Goal: Transaction & Acquisition: Subscribe to service/newsletter

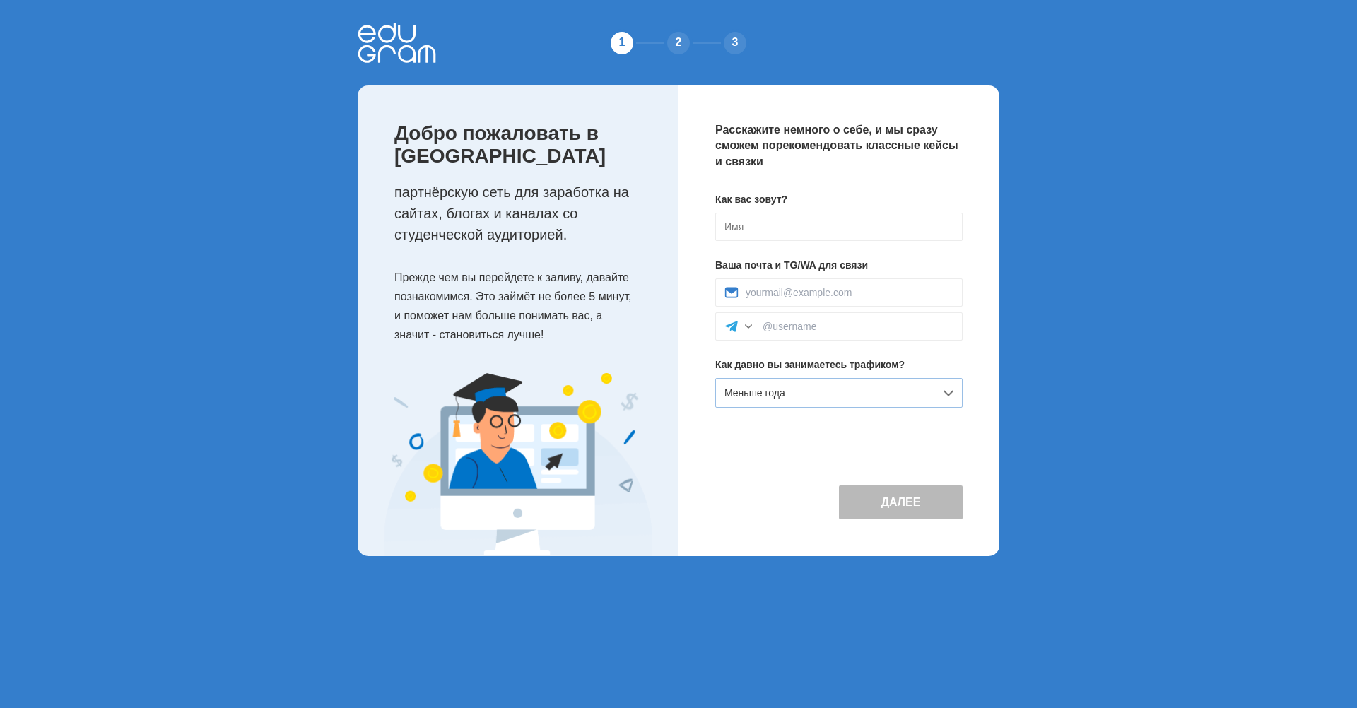
click at [931, 394] on div "Меньше года" at bounding box center [838, 393] width 247 height 30
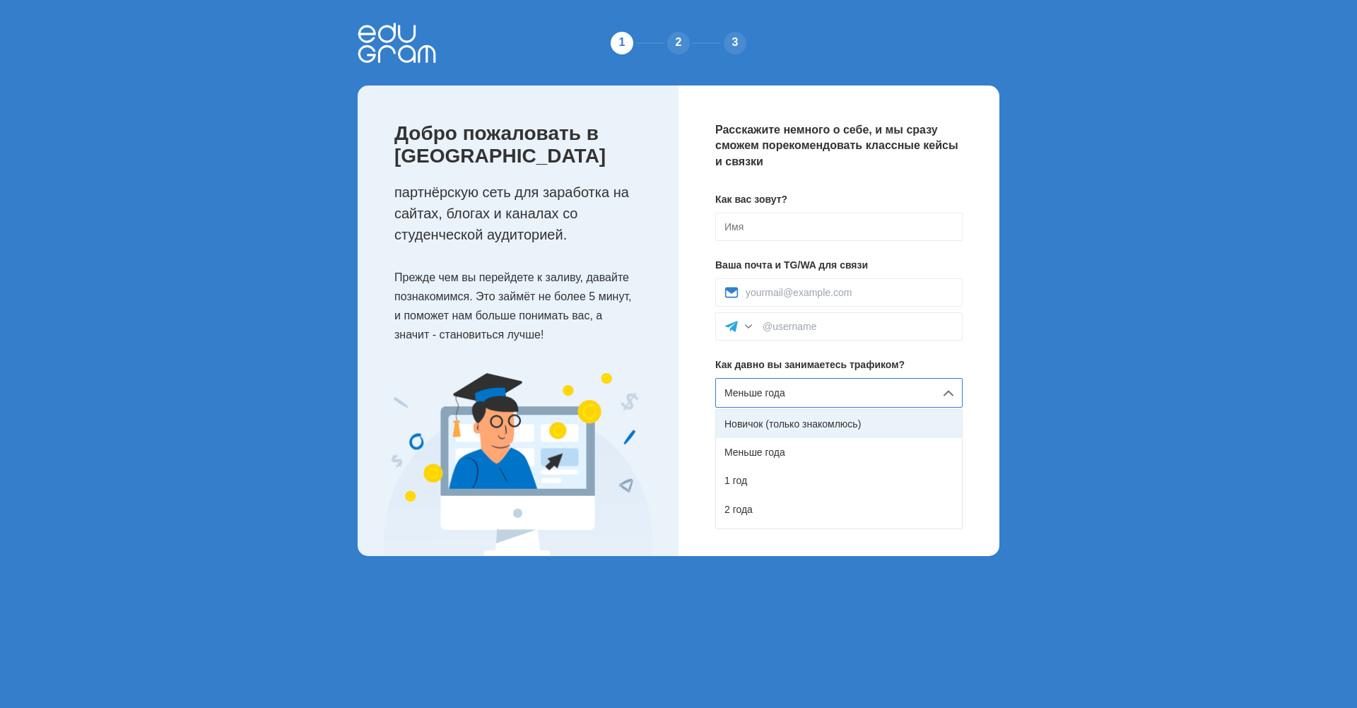
click at [867, 413] on div "Новичок (только знакомлюсь)" at bounding box center [839, 424] width 246 height 28
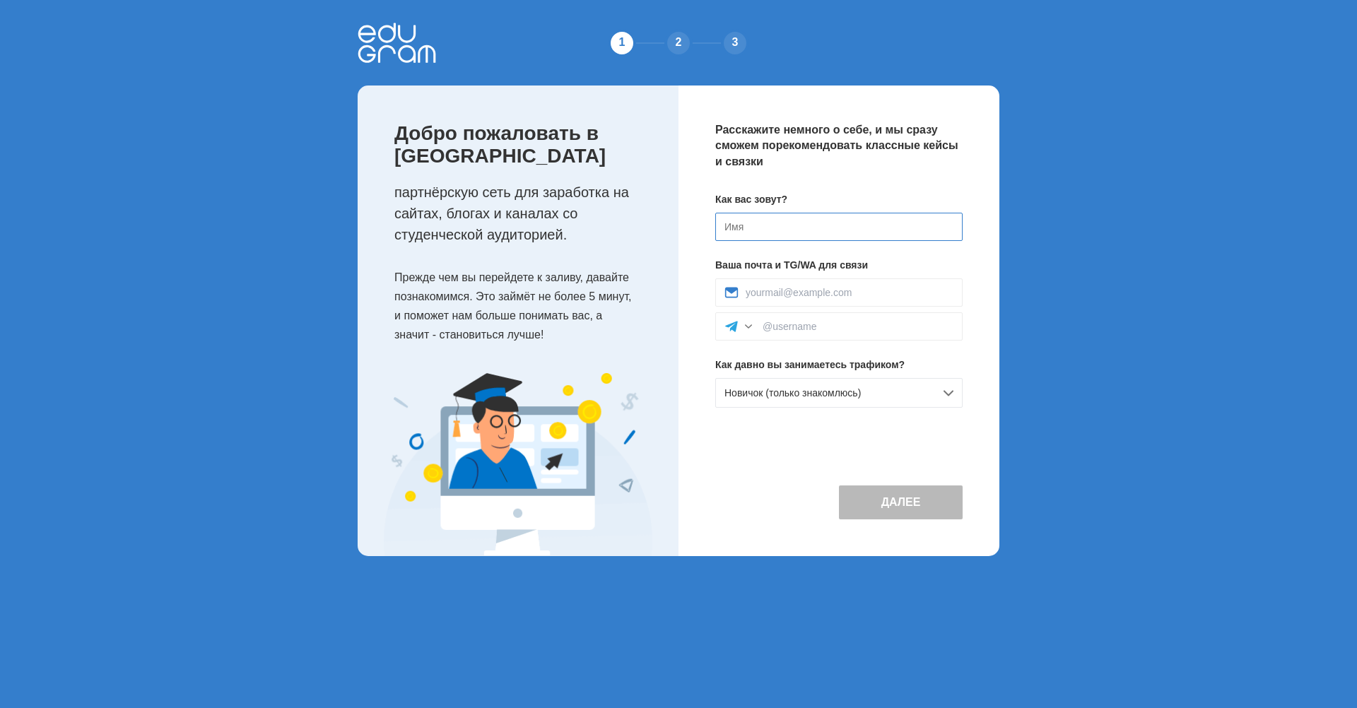
click at [780, 225] on input at bounding box center [838, 227] width 247 height 28
type input "R"
type input "У"
type input "[PERSON_NAME]"
click at [761, 288] on input at bounding box center [850, 292] width 208 height 11
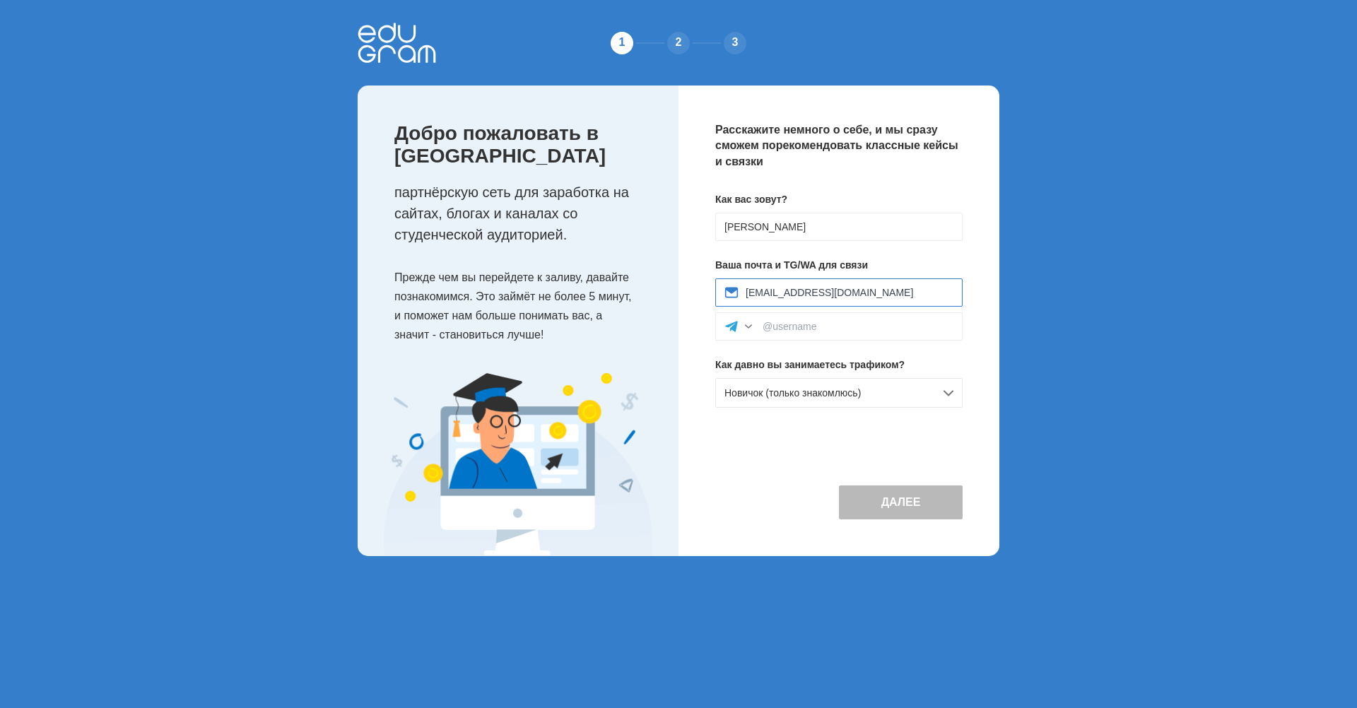
click at [761, 293] on input "[EMAIL_ADDRESS][DOMAIN_NAME]" at bounding box center [850, 292] width 208 height 11
type input "[EMAIL_ADDRESS][DOMAIN_NAME]"
click at [835, 334] on div at bounding box center [838, 326] width 247 height 28
click at [821, 327] on input at bounding box center [858, 326] width 191 height 11
type input "k_urag_a"
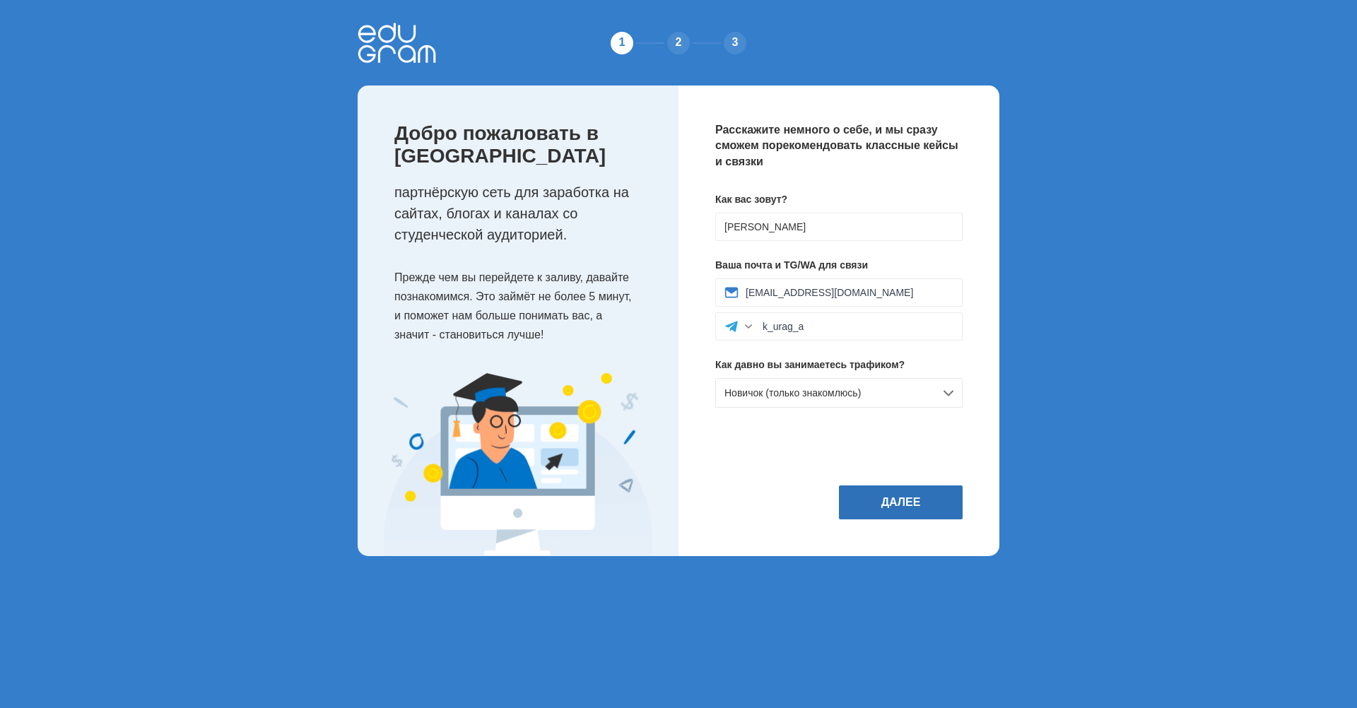
click at [856, 495] on button "Далее" at bounding box center [901, 503] width 124 height 34
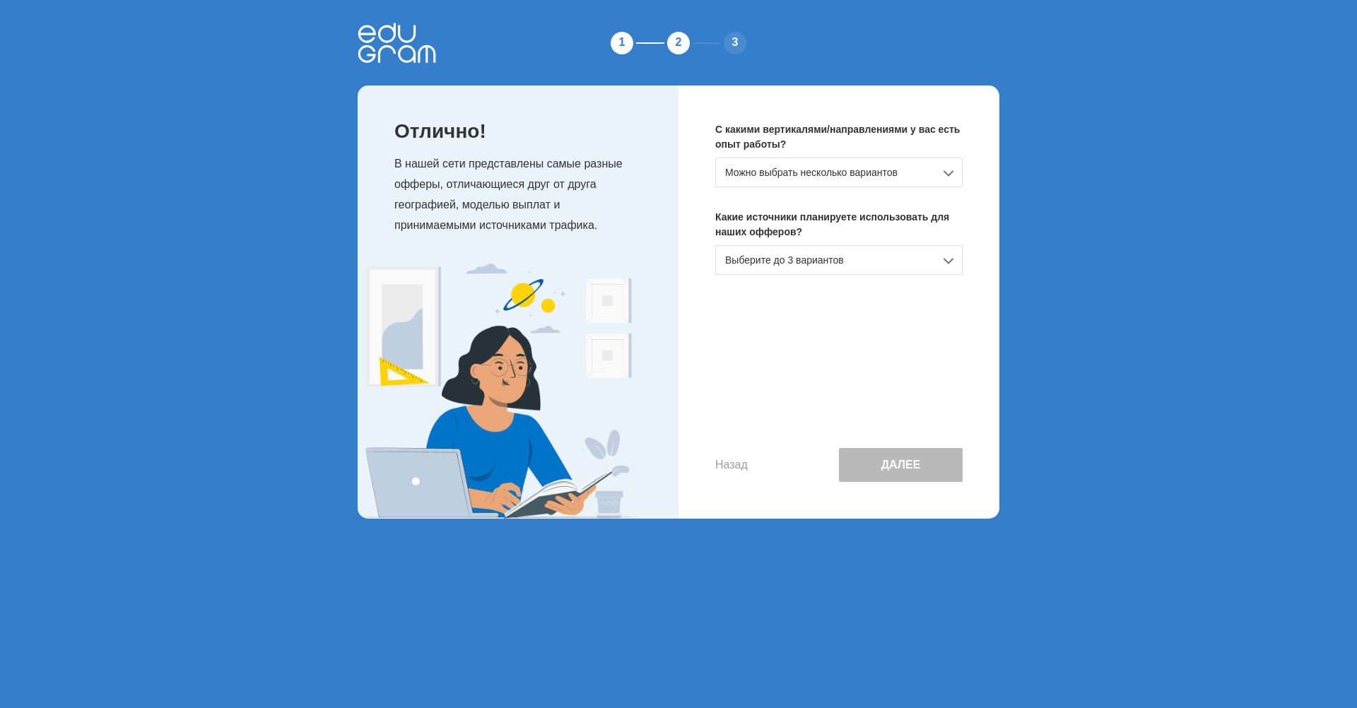
click at [940, 165] on div "Можно выбрать несколько вариантов" at bounding box center [838, 173] width 247 height 30
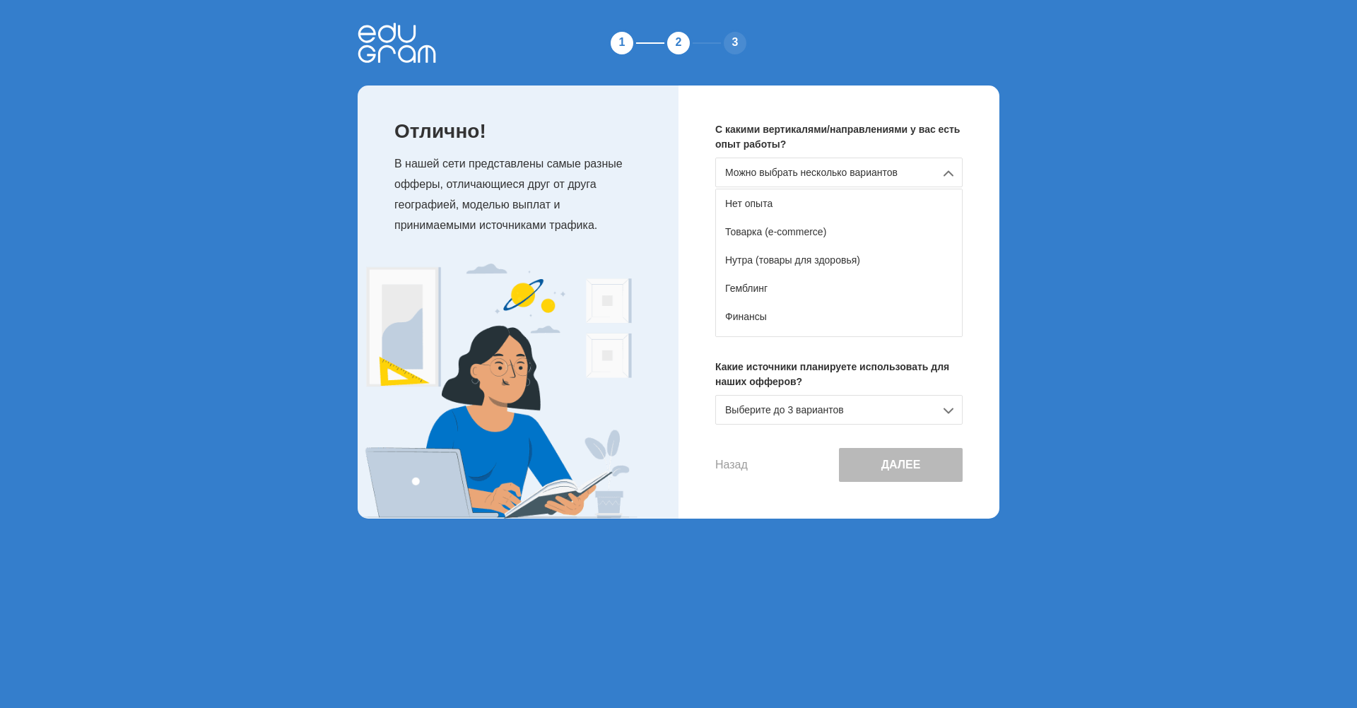
click at [677, 419] on div at bounding box center [518, 391] width 321 height 254
click at [927, 404] on div "Выберите до 3 вариантов" at bounding box center [838, 410] width 247 height 30
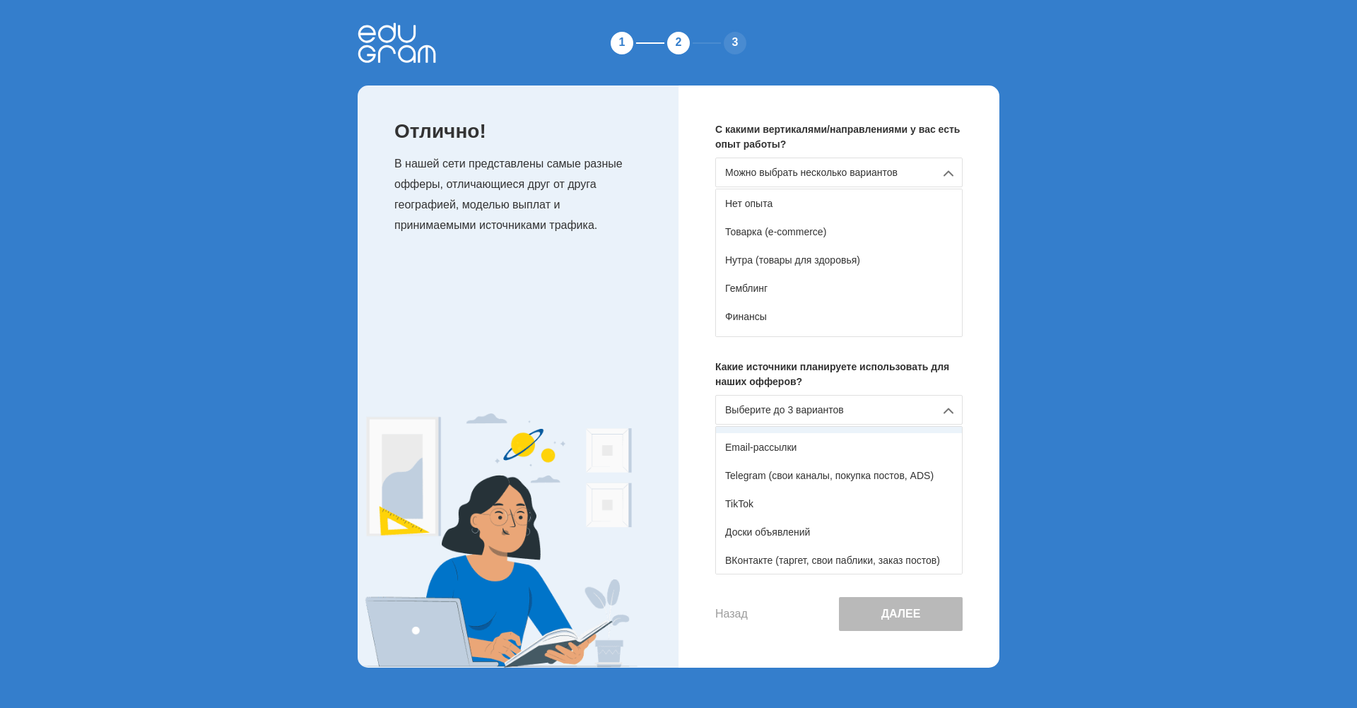
scroll to position [233, 0]
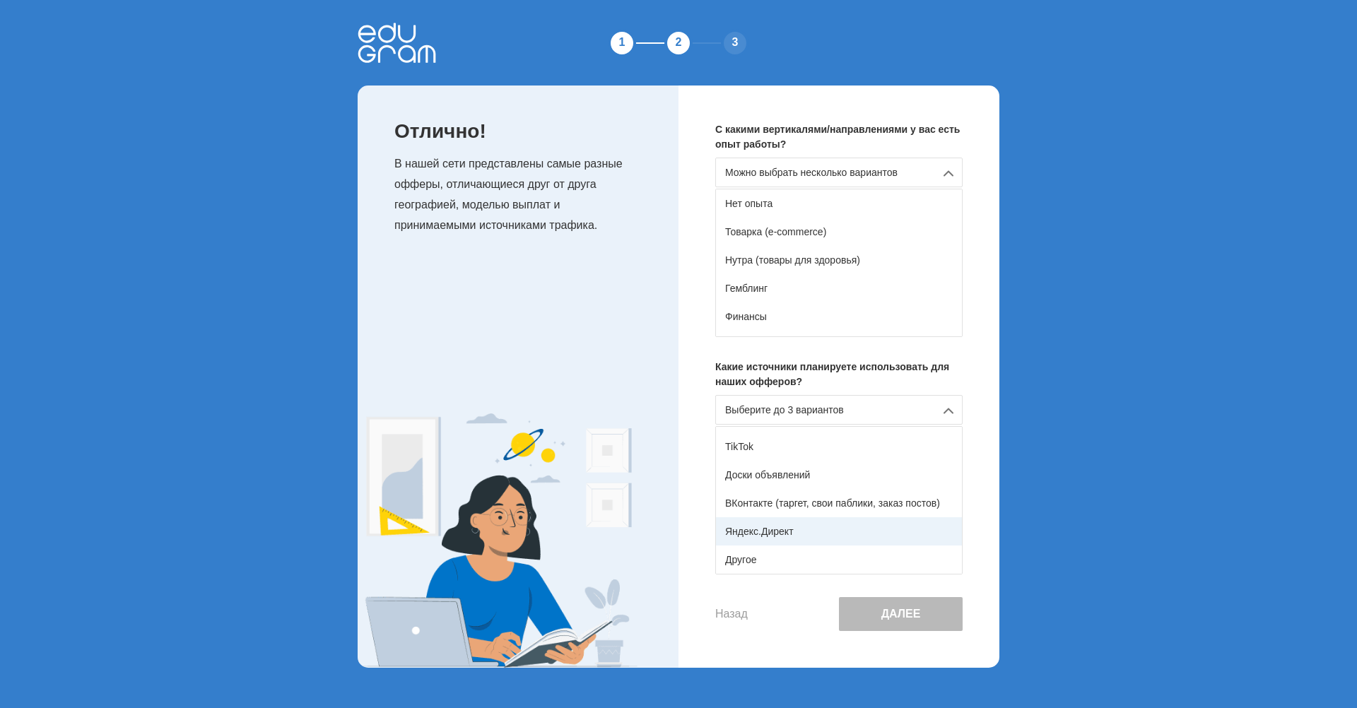
click at [797, 525] on div "Яндекс.Директ" at bounding box center [839, 531] width 246 height 28
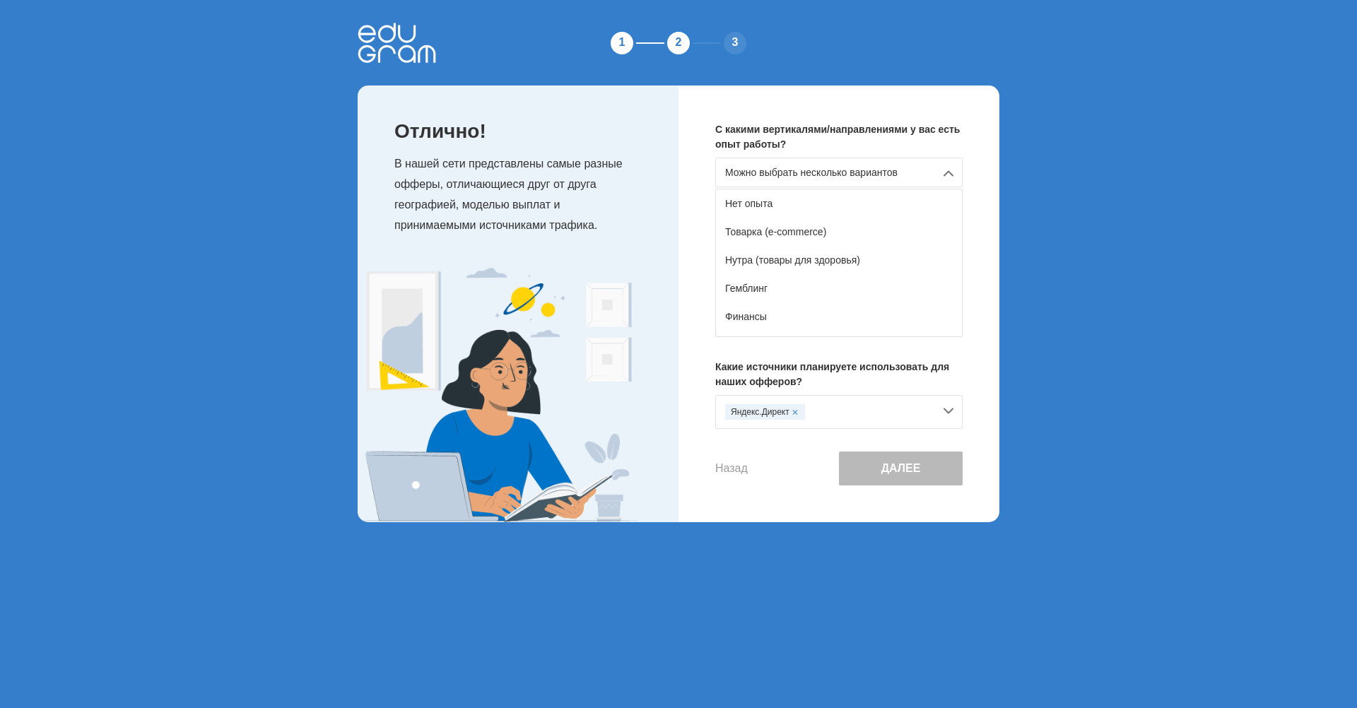
click at [946, 405] on div "Яндекс.Директ" at bounding box center [838, 412] width 247 height 34
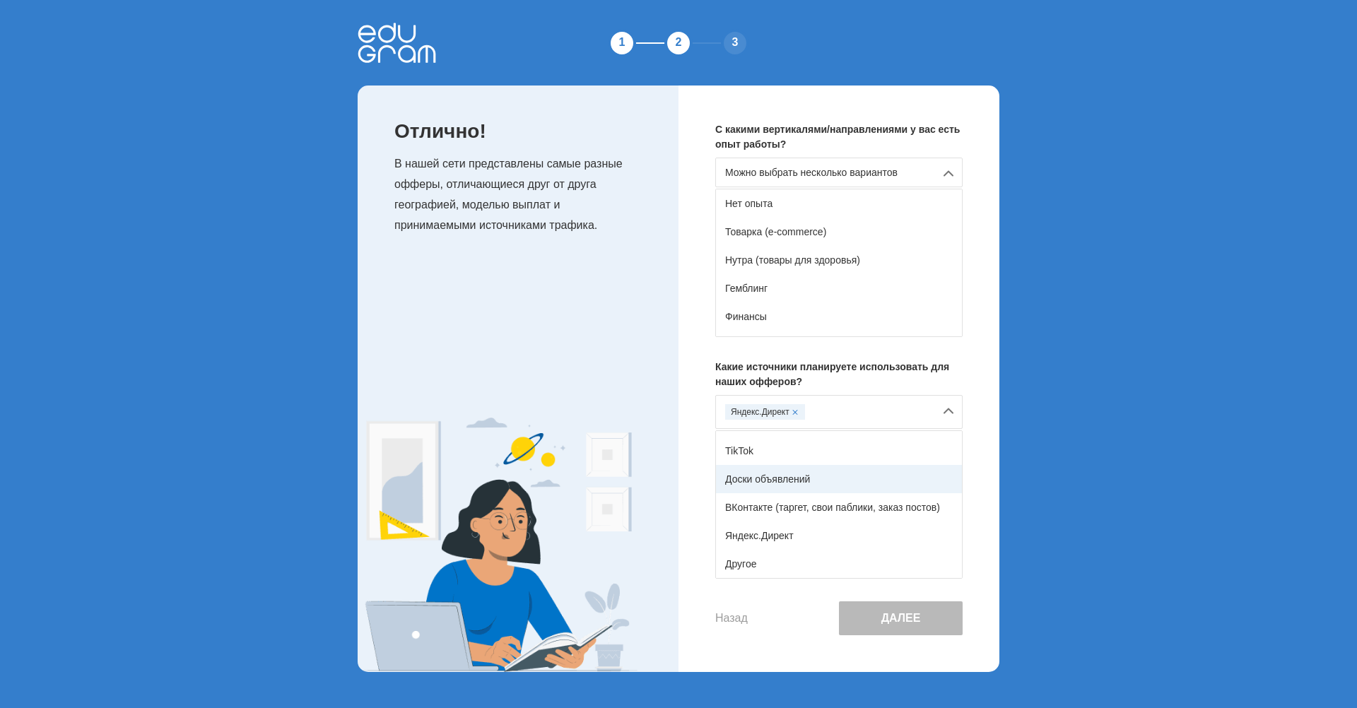
click at [806, 483] on div "Доски объявлений" at bounding box center [839, 479] width 246 height 28
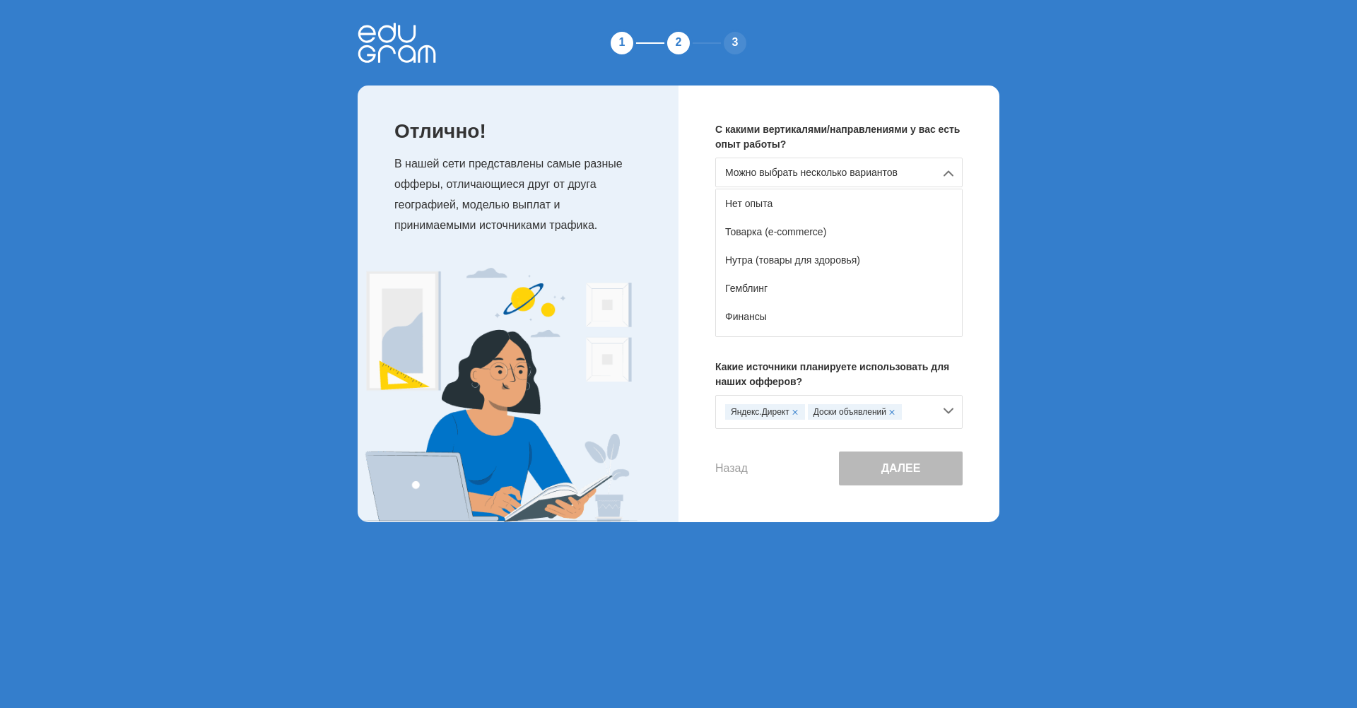
click at [949, 415] on div "Яндекс.Директ Доски объявлений" at bounding box center [838, 412] width 247 height 34
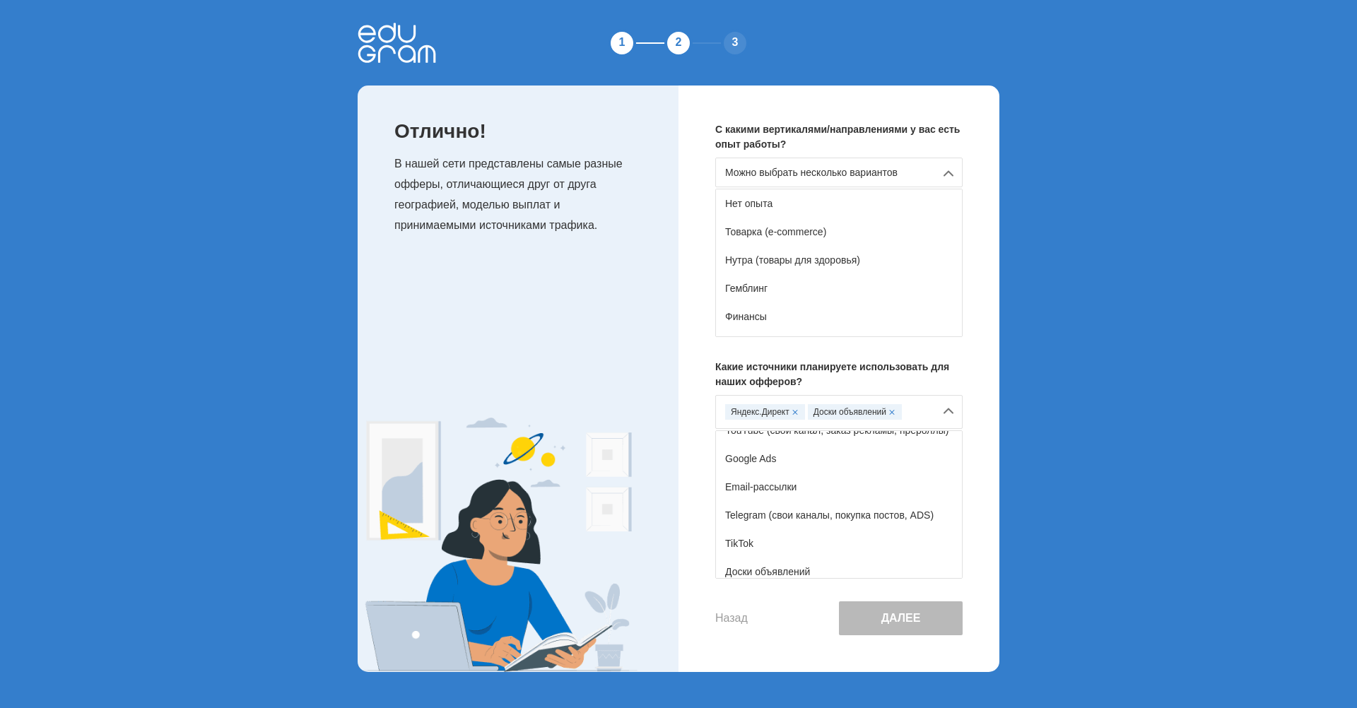
scroll to position [157, 0]
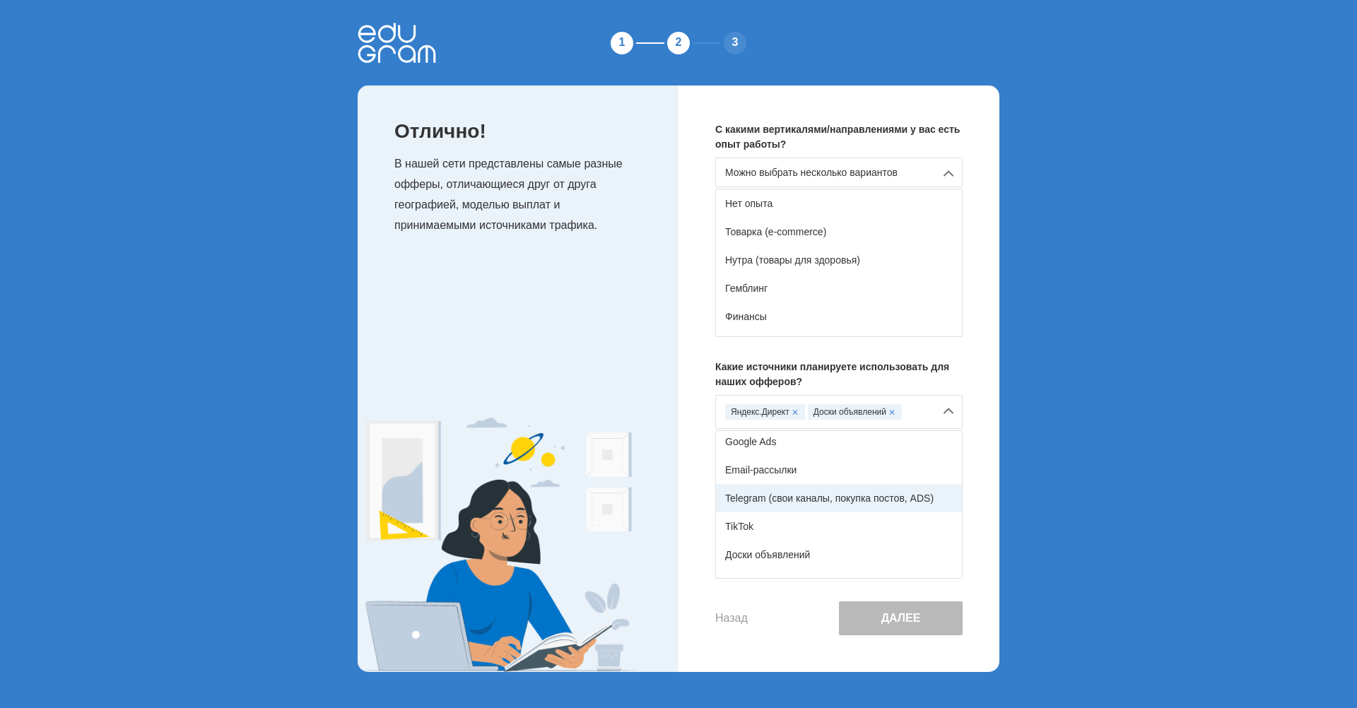
click at [834, 490] on div "Telegram (свои каналы, покупка постов, ADS)" at bounding box center [839, 498] width 246 height 28
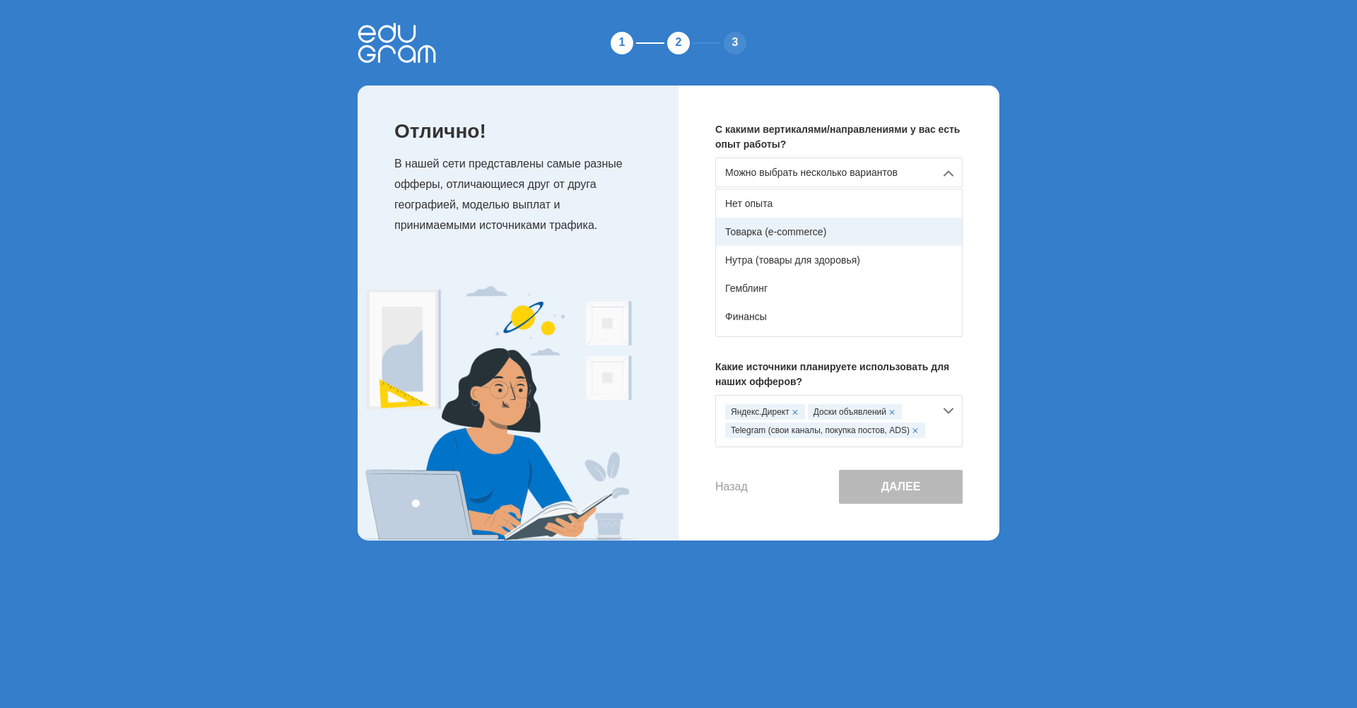
click at [846, 235] on div "Товарка (e-commerce)" at bounding box center [839, 232] width 246 height 28
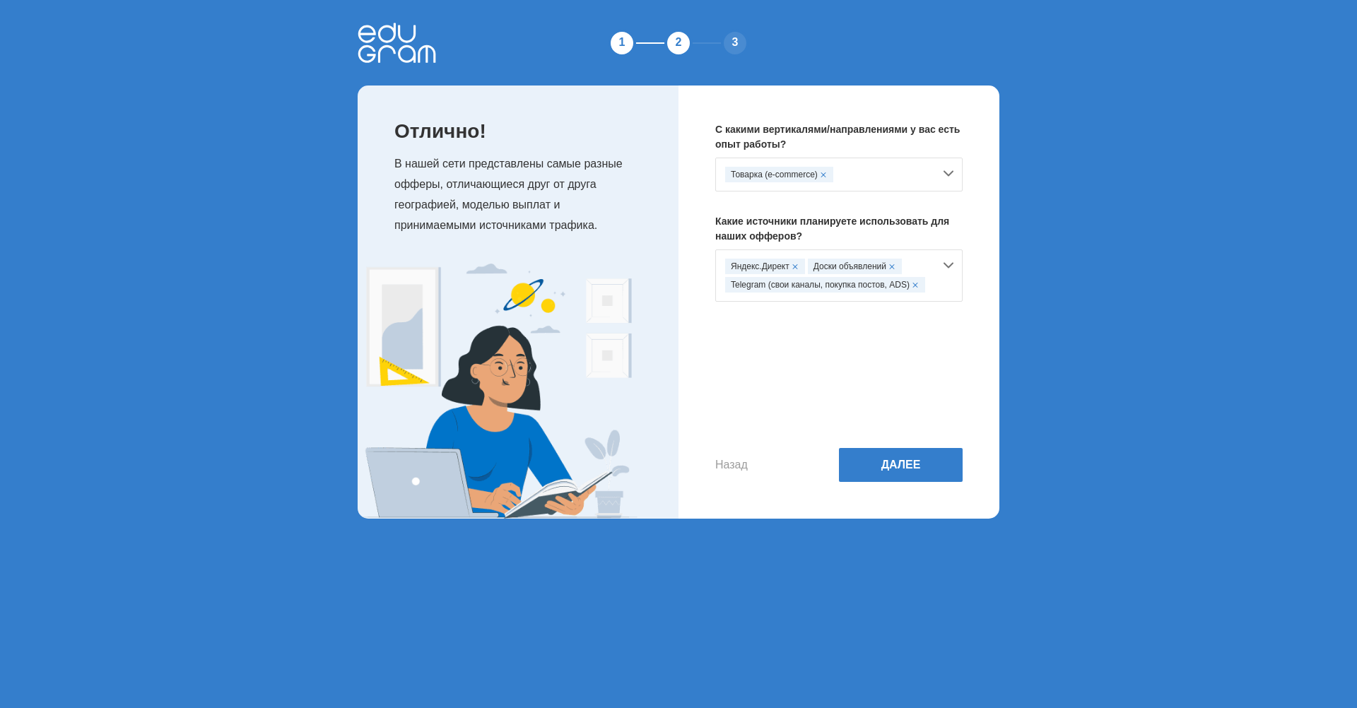
click at [946, 172] on div "Товарка (e-commerce)" at bounding box center [838, 175] width 247 height 34
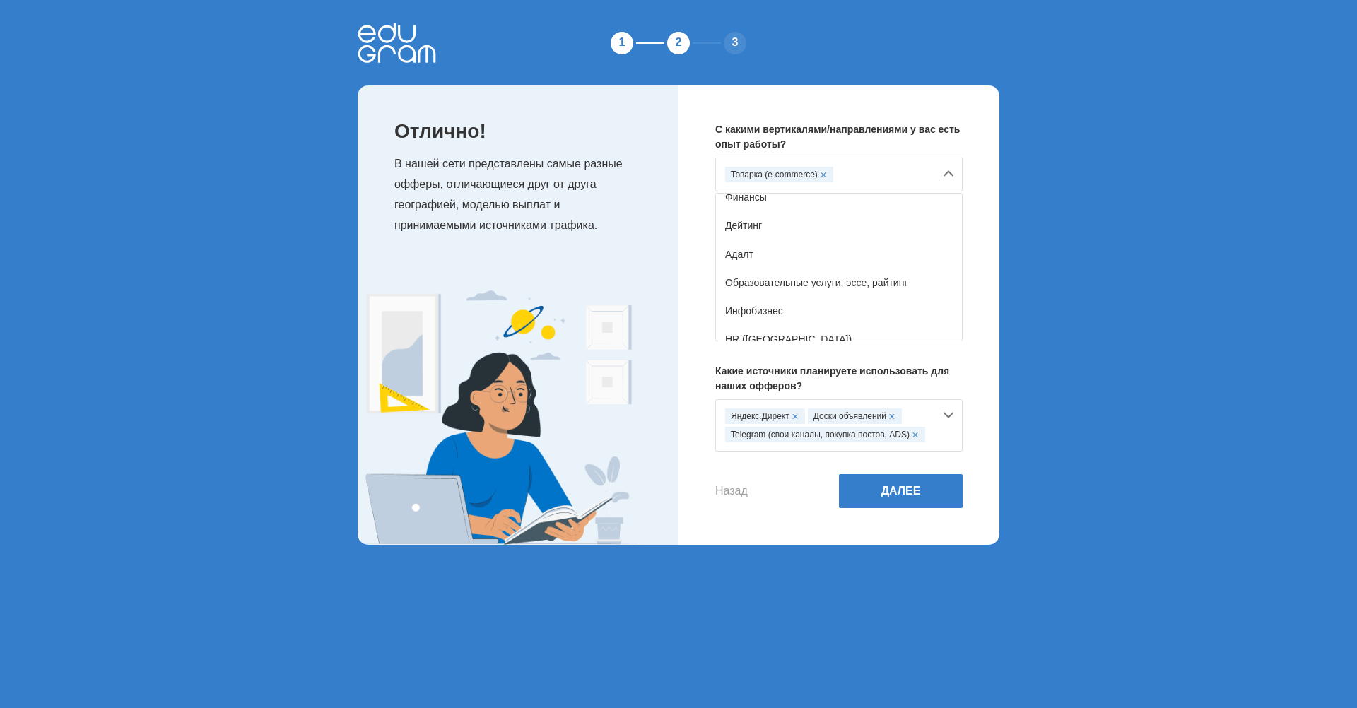
scroll to position [94, 0]
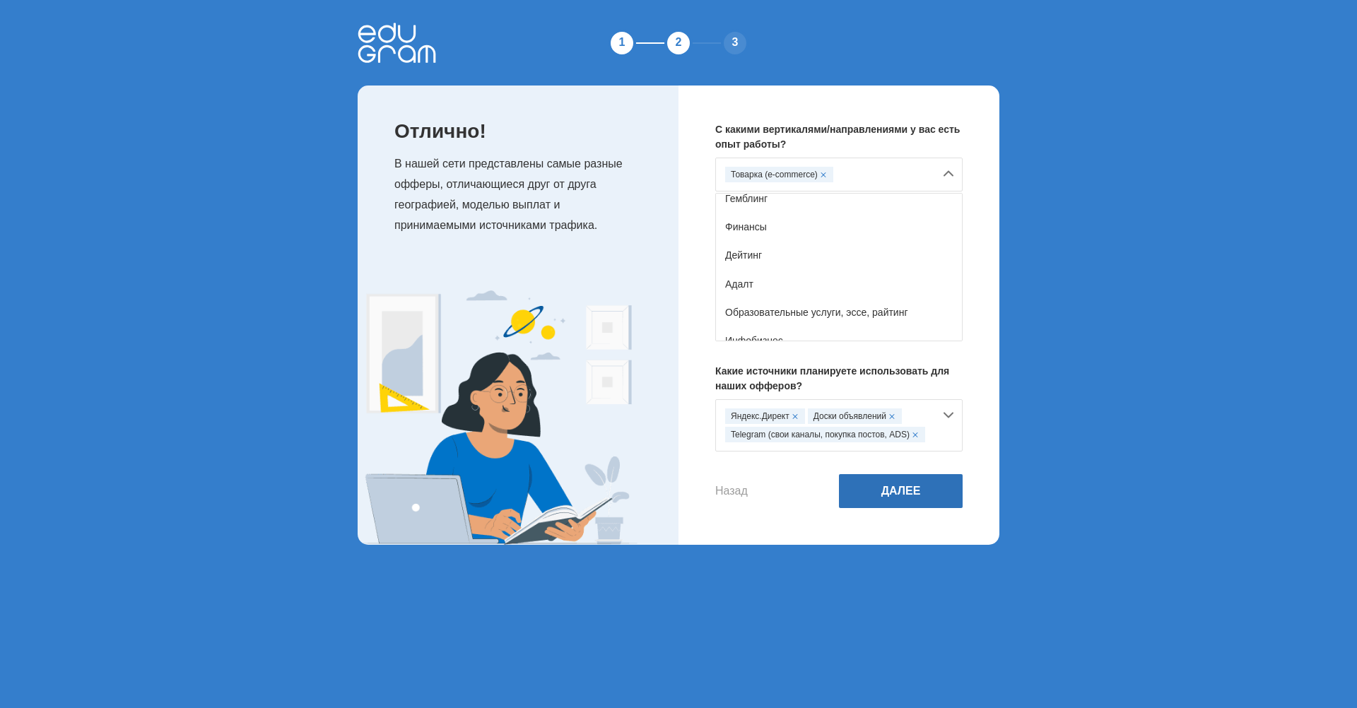
click at [899, 494] on button "Далее" at bounding box center [901, 491] width 124 height 34
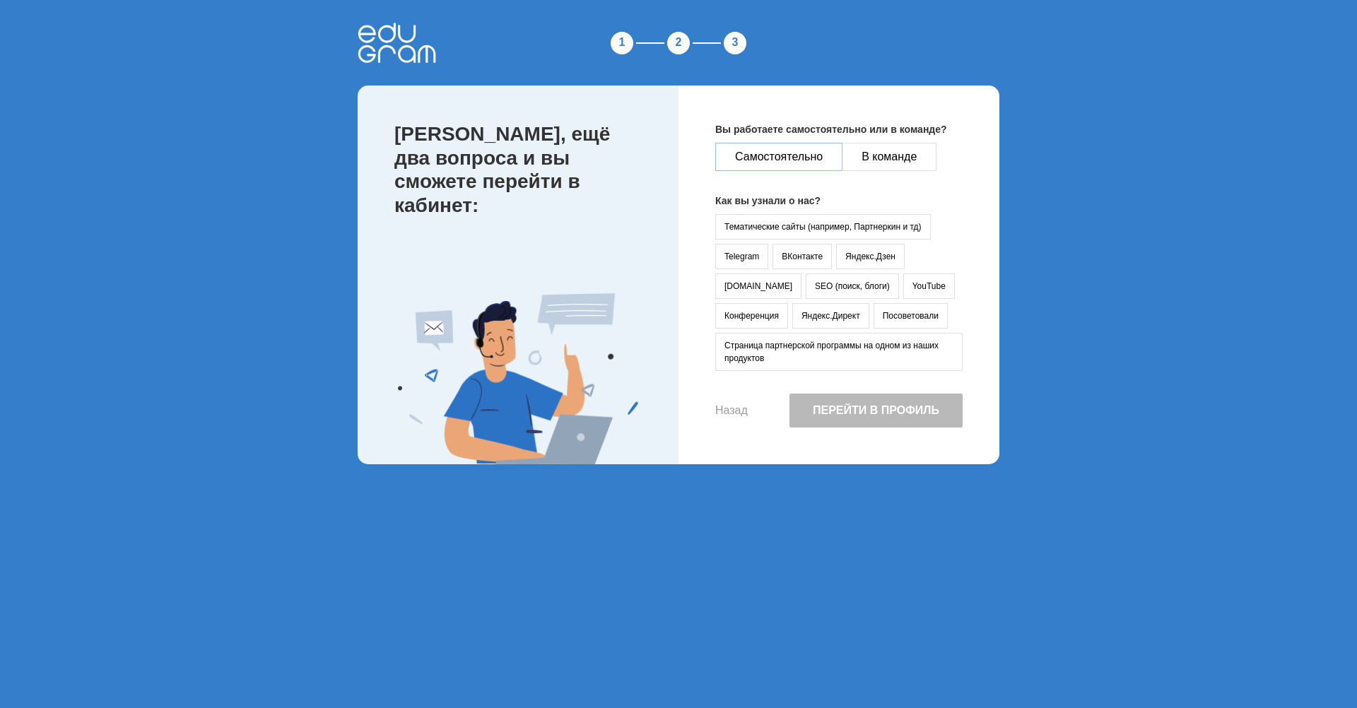
click at [783, 153] on button "Самостоятельно" at bounding box center [778, 157] width 127 height 28
click at [874, 324] on button "Посоветовали" at bounding box center [911, 315] width 74 height 25
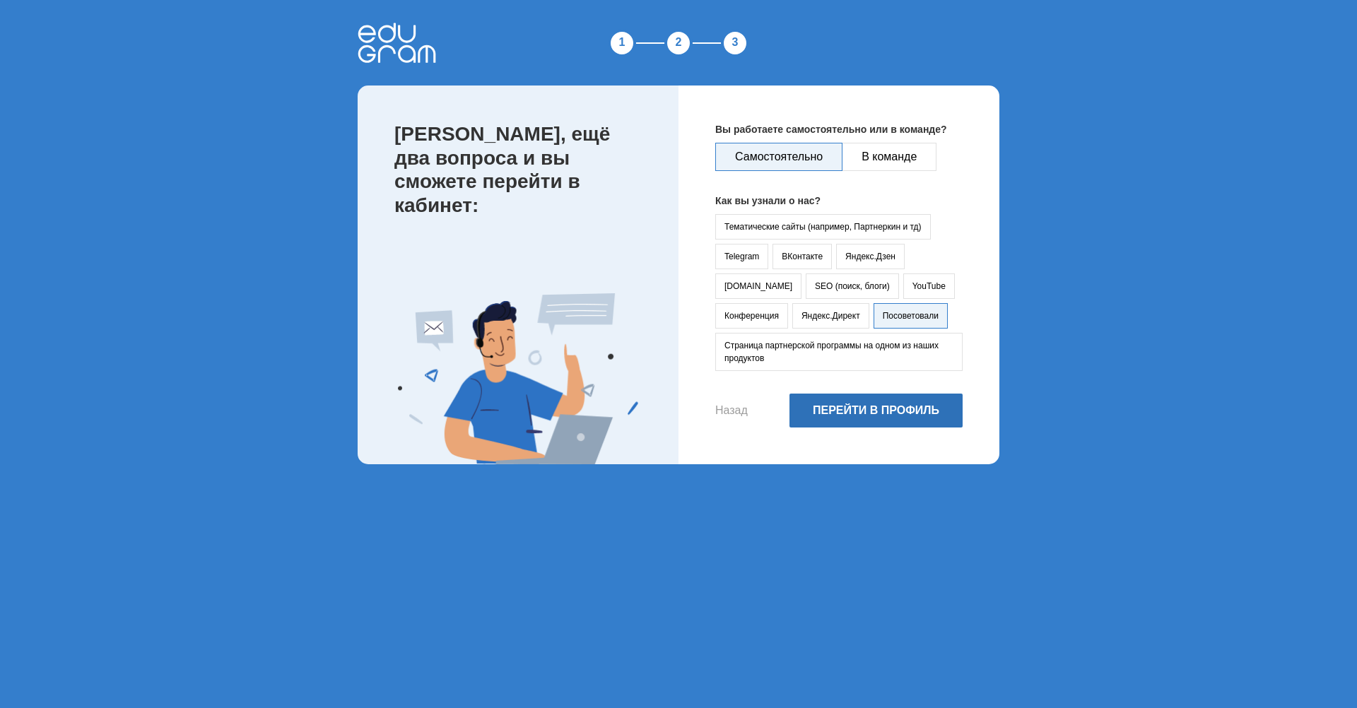
click at [843, 401] on button "Перейти в профиль" at bounding box center [875, 411] width 173 height 34
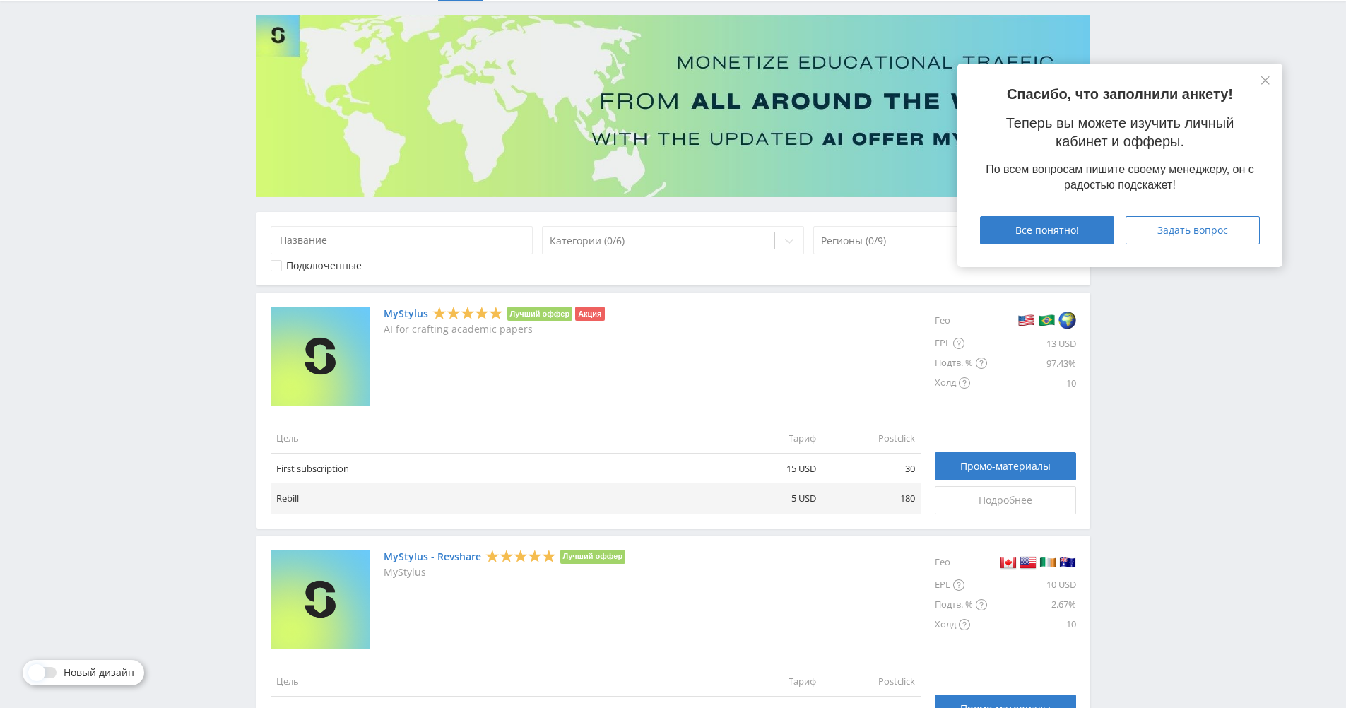
scroll to position [83, 0]
click at [1075, 229] on span "Все понятно!" at bounding box center [1048, 230] width 64 height 11
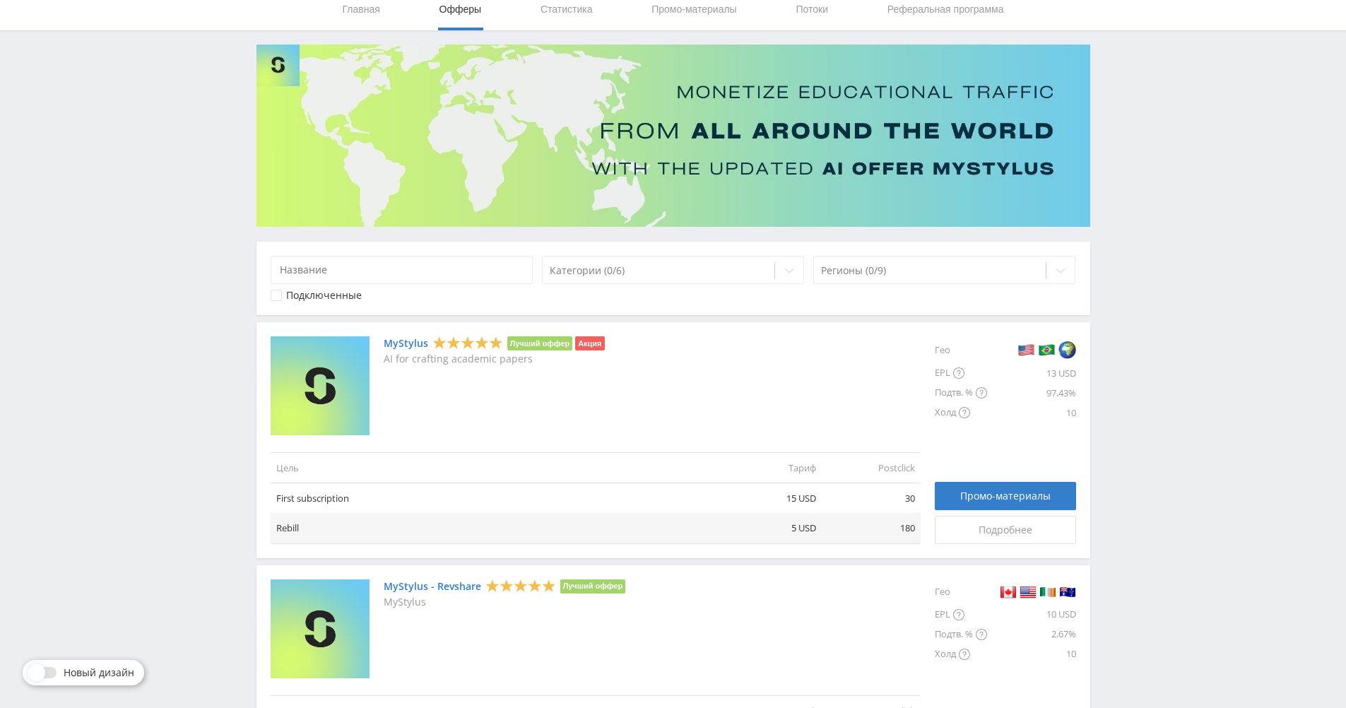
scroll to position [0, 0]
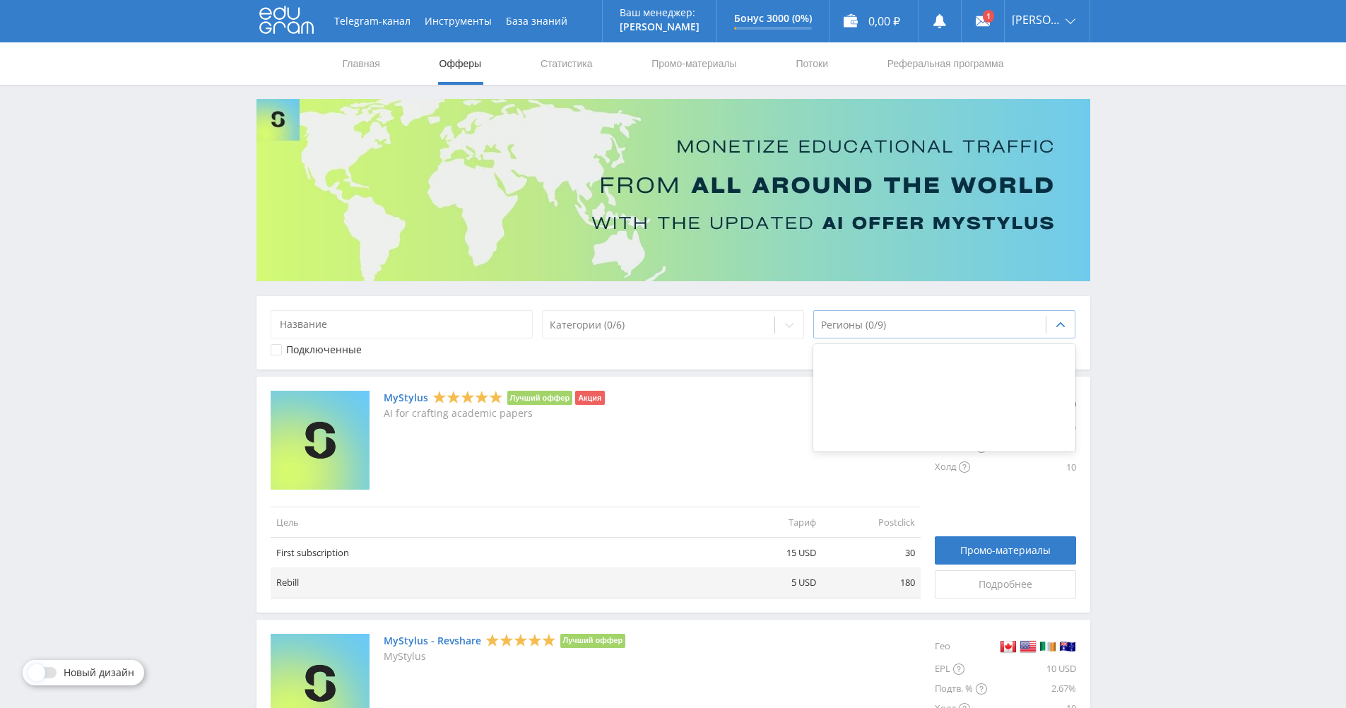
click at [1057, 330] on icon at bounding box center [1060, 324] width 11 height 11
click at [835, 324] on div at bounding box center [930, 325] width 218 height 14
type input "H"
type input "Р"
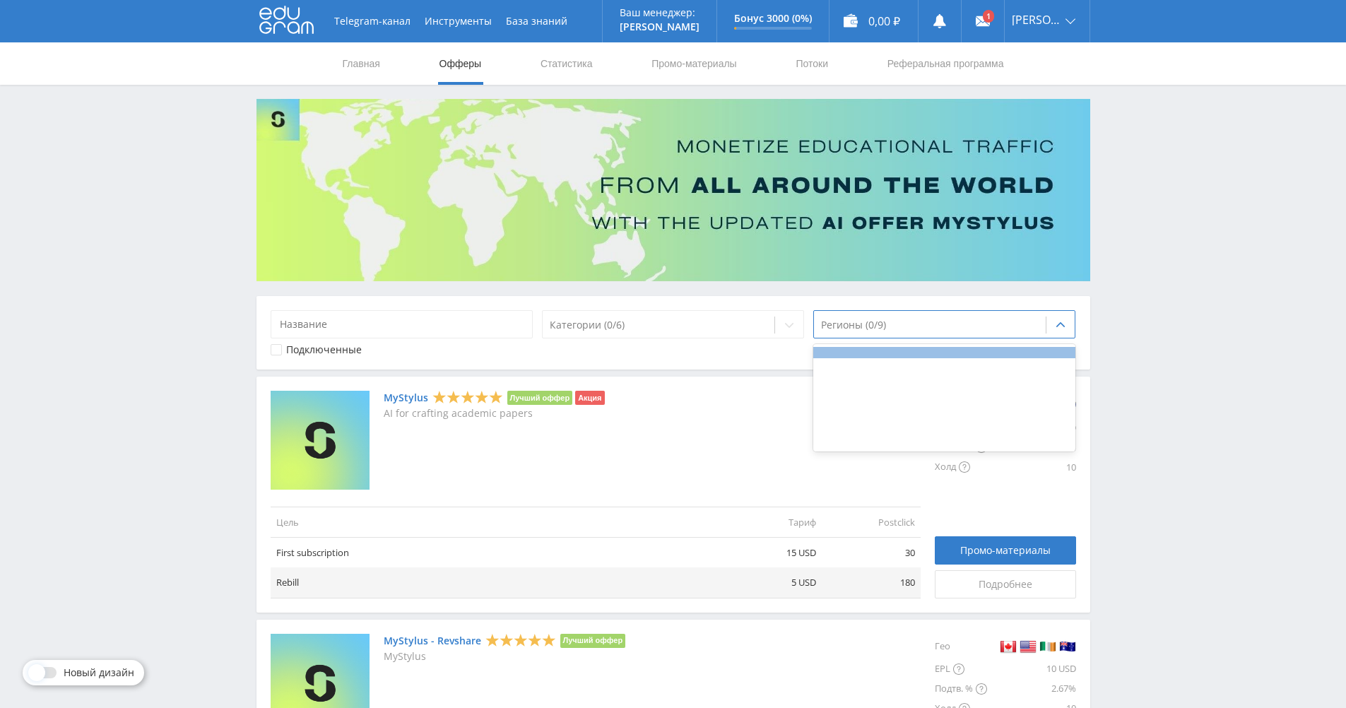
click at [896, 351] on div at bounding box center [944, 352] width 263 height 11
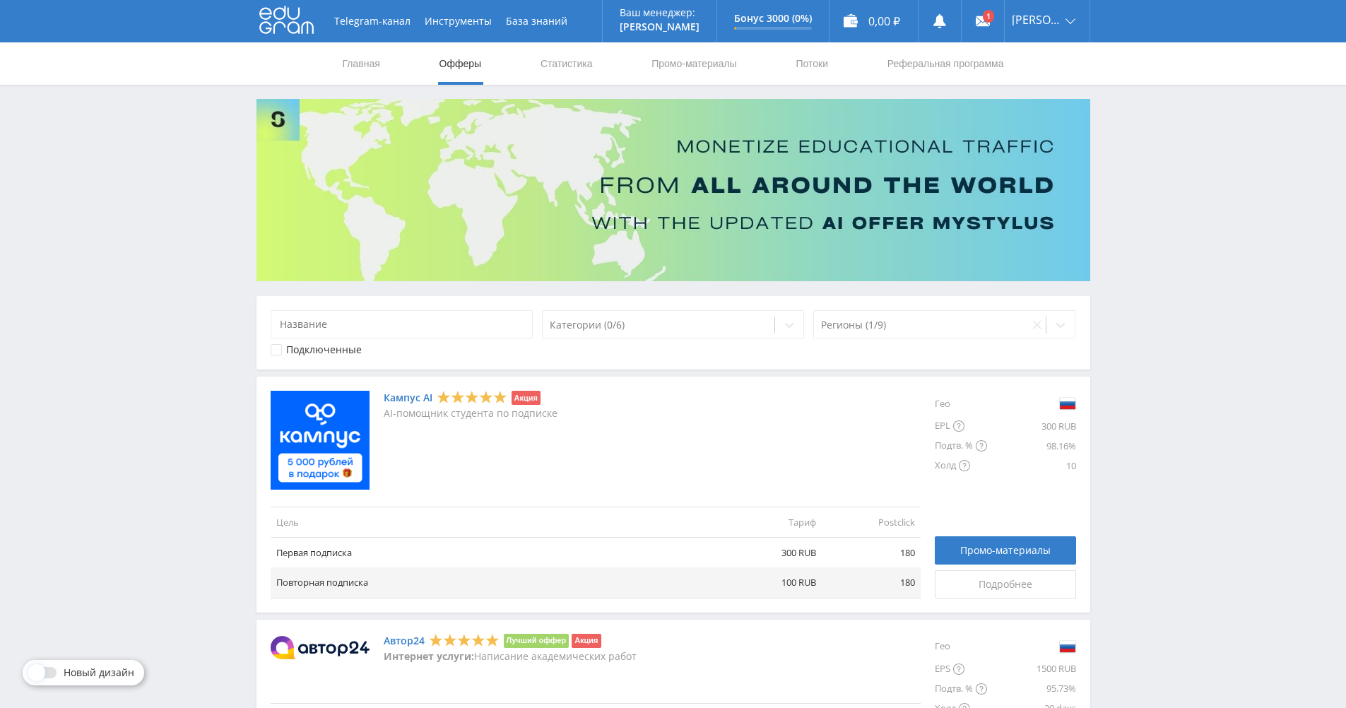
click at [1265, 459] on div "Telegram-канал Инструменты База знаний Ваш менеджер: Alex Alex Online @edugram_…" at bounding box center [673, 655] width 1346 height 1311
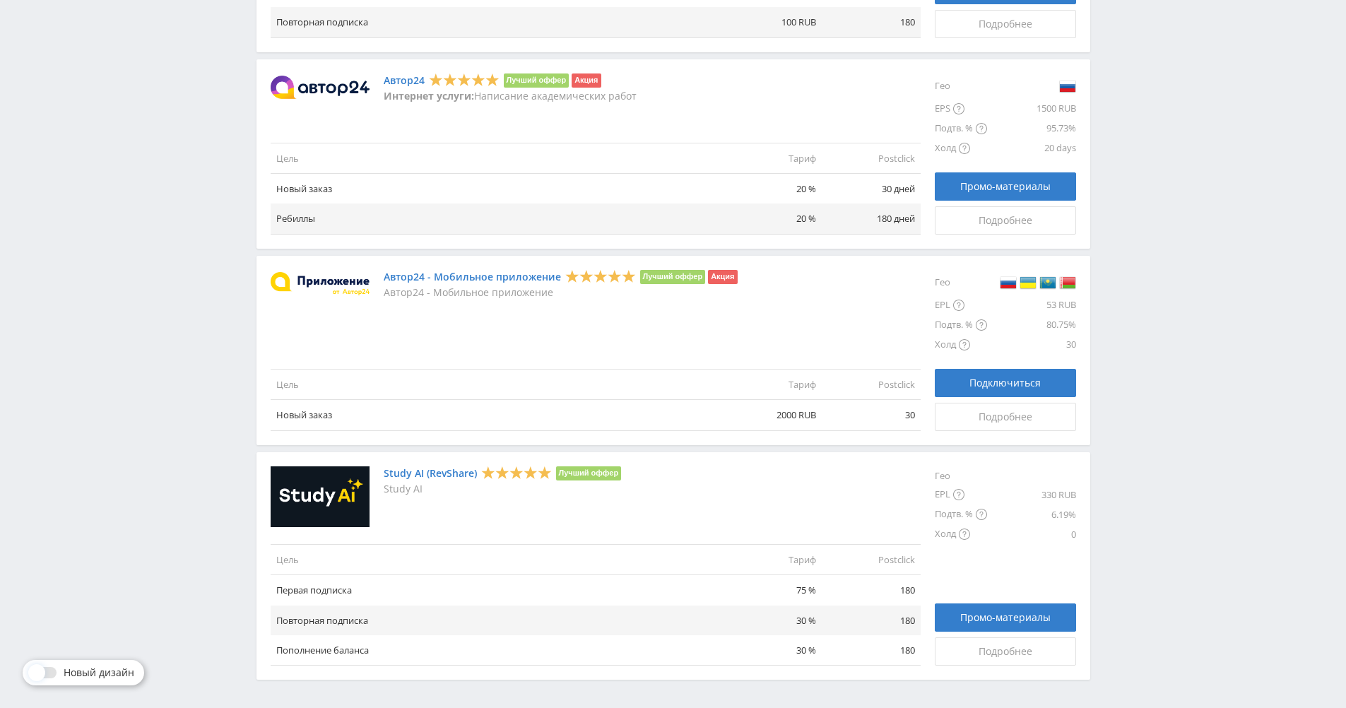
scroll to position [561, 0]
click at [989, 418] on span "Подробнее" at bounding box center [1006, 416] width 54 height 11
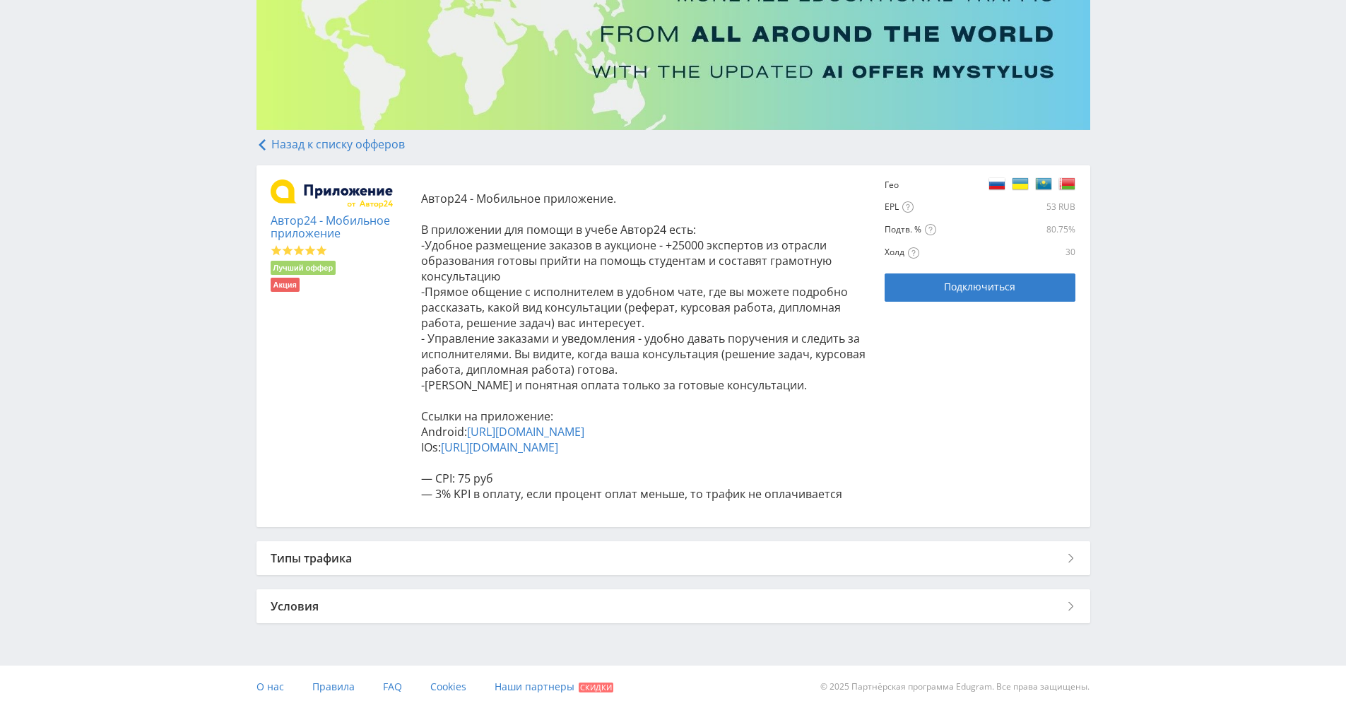
scroll to position [167, 0]
click at [1082, 554] on div "Типы трафика" at bounding box center [674, 558] width 834 height 34
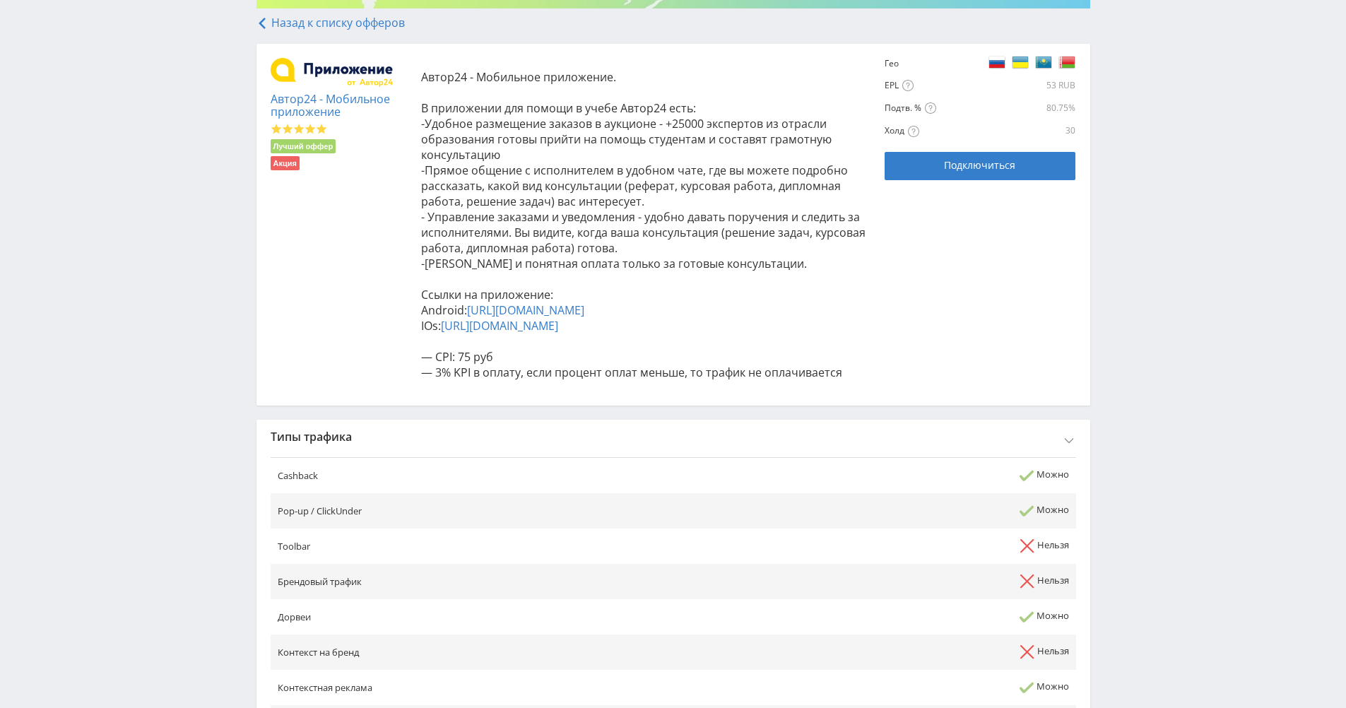
scroll to position [247, 0]
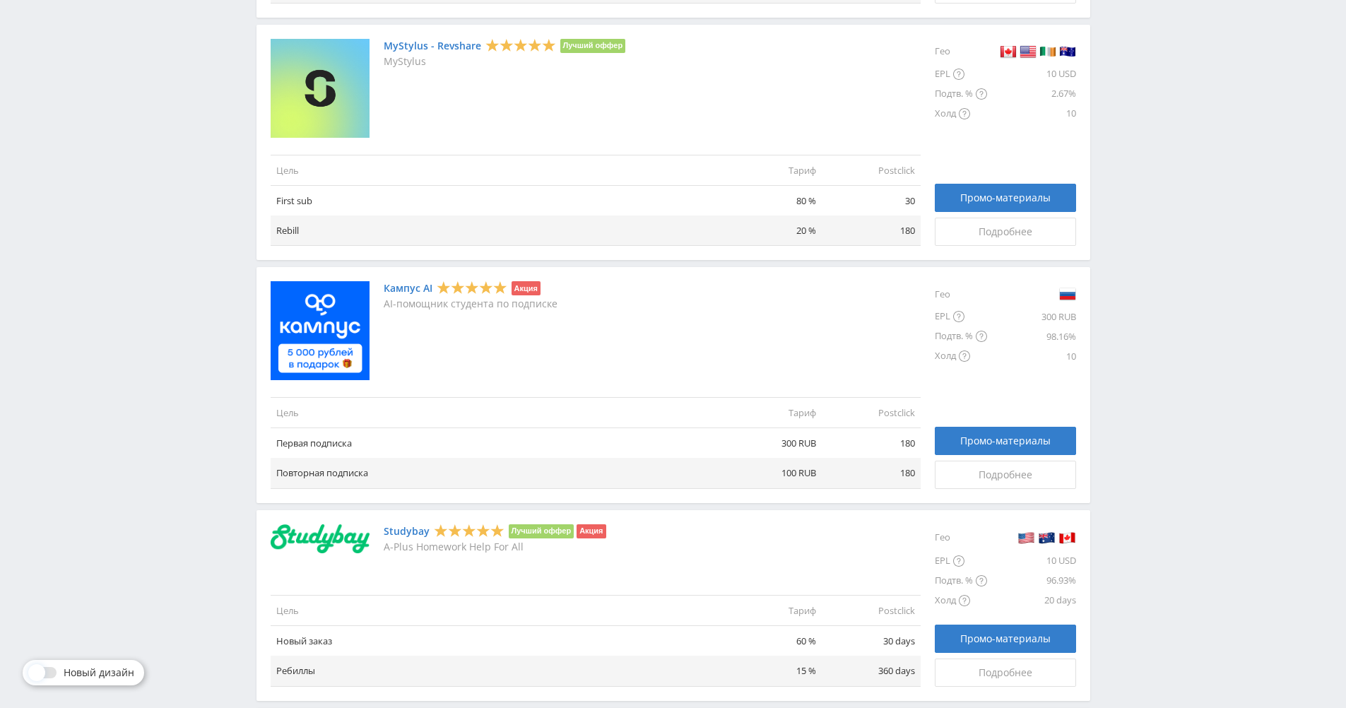
scroll to position [599, 0]
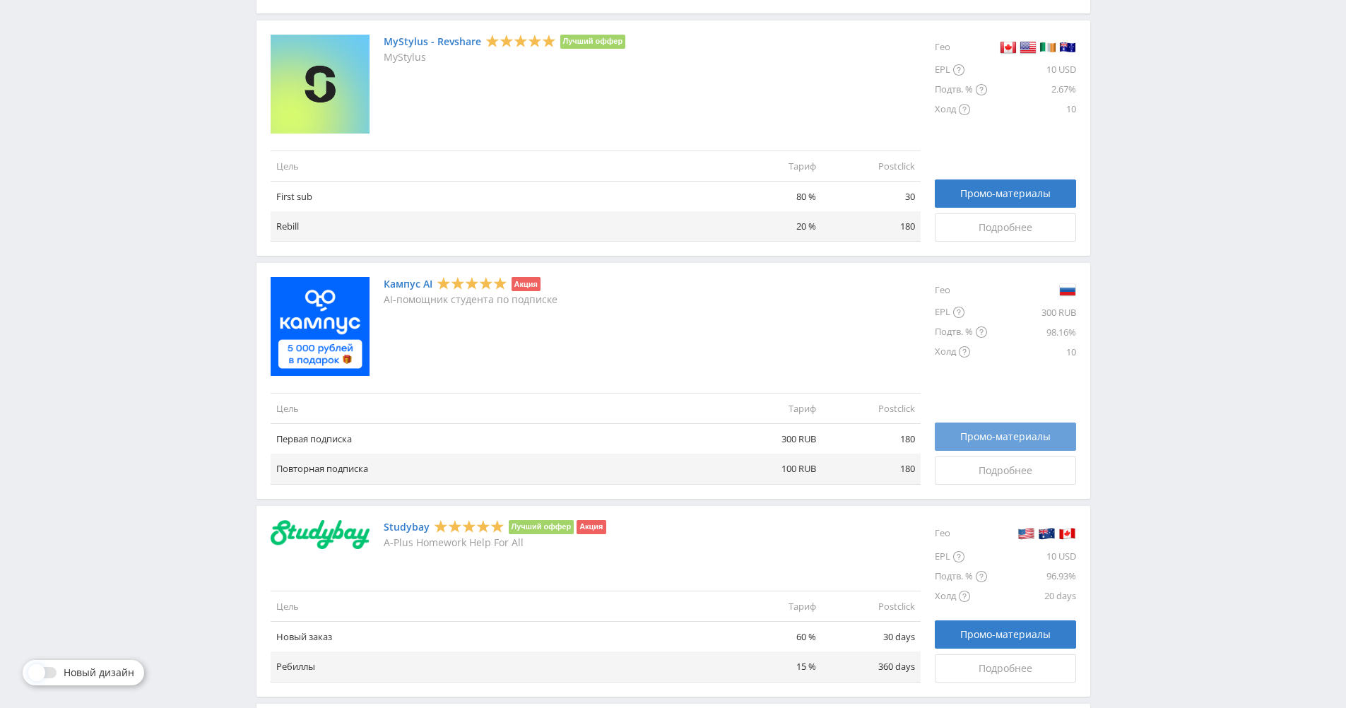
click at [971, 438] on span "Промо-материалы" at bounding box center [1005, 436] width 90 height 11
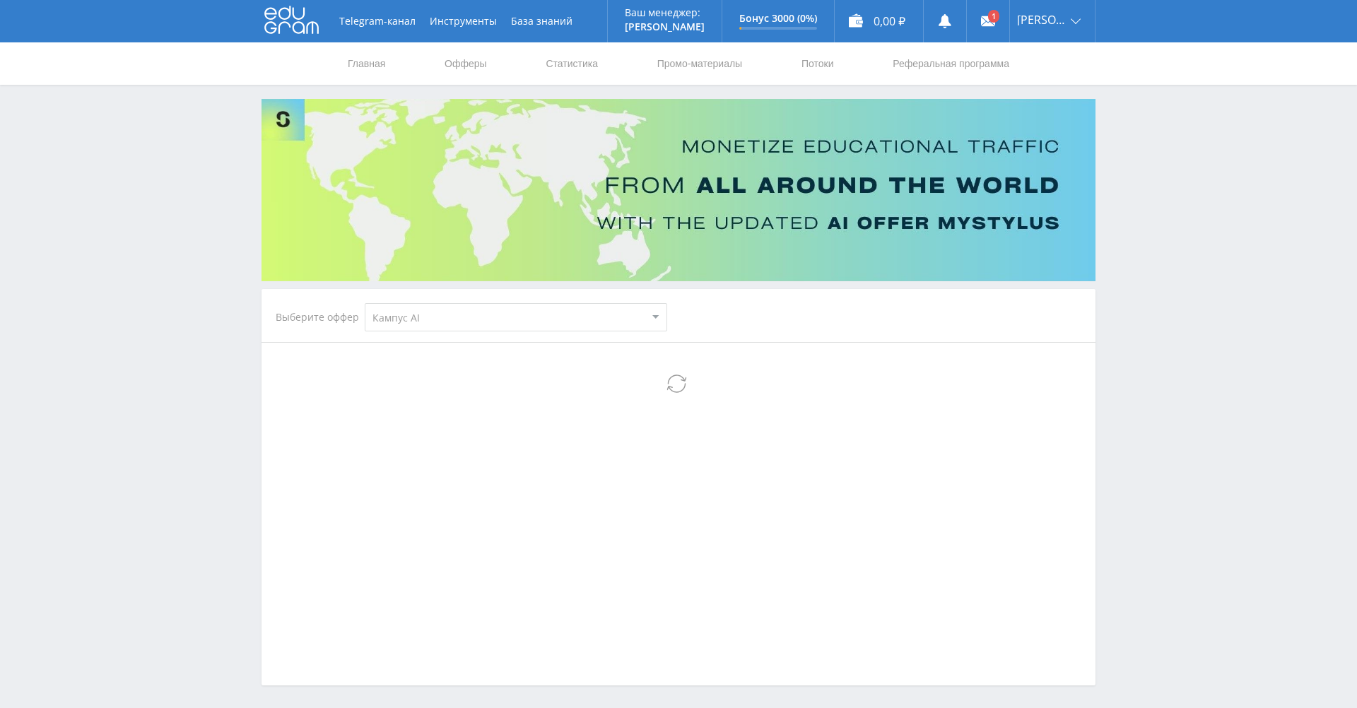
select select "340"
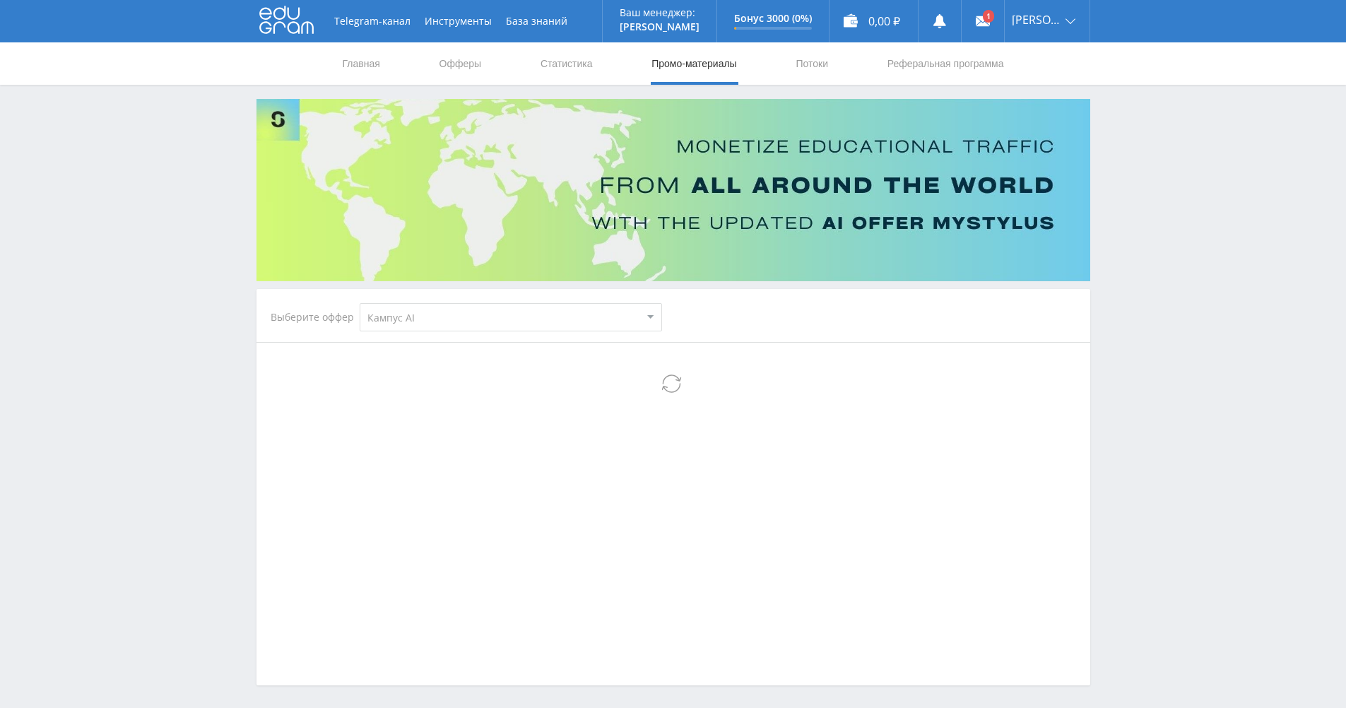
select select "340"
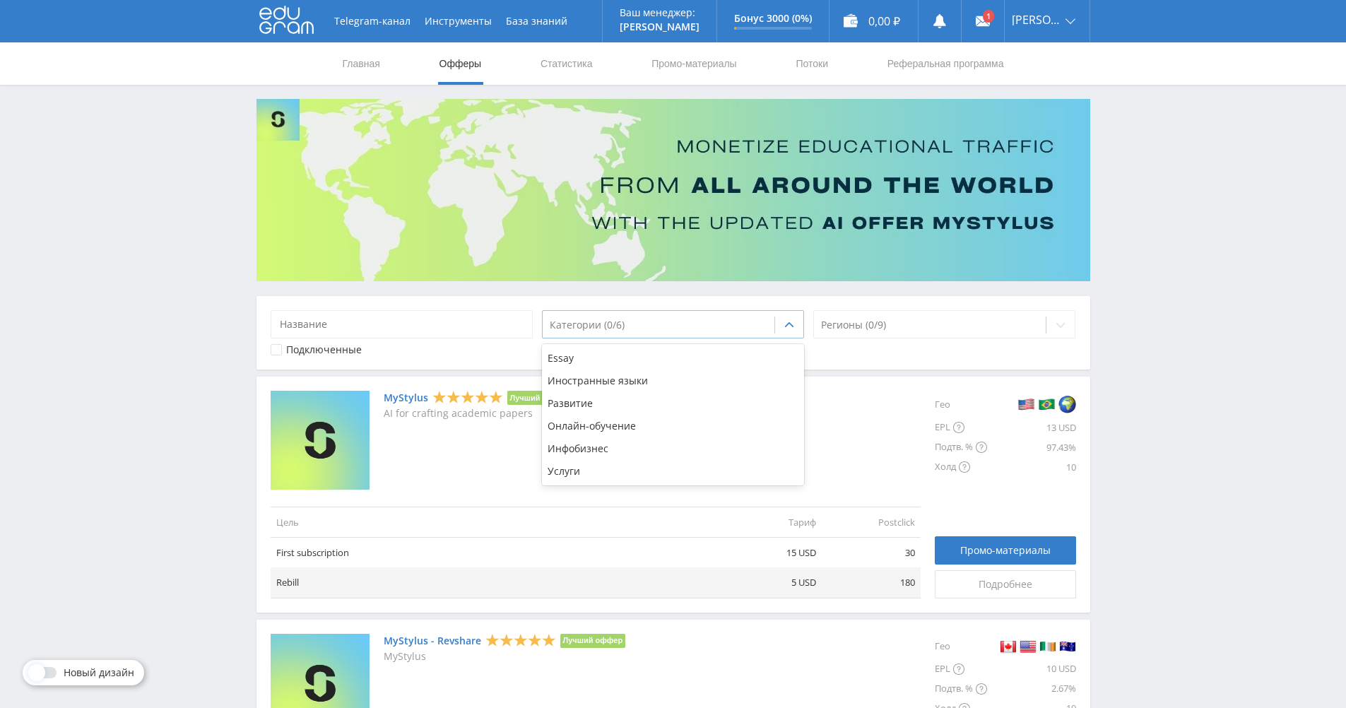
click at [792, 322] on icon at bounding box center [789, 324] width 11 height 11
click at [786, 330] on icon at bounding box center [789, 324] width 11 height 11
click at [275, 350] on icon at bounding box center [276, 350] width 4 height 4
click at [275, 350] on icon at bounding box center [276, 350] width 8 height 8
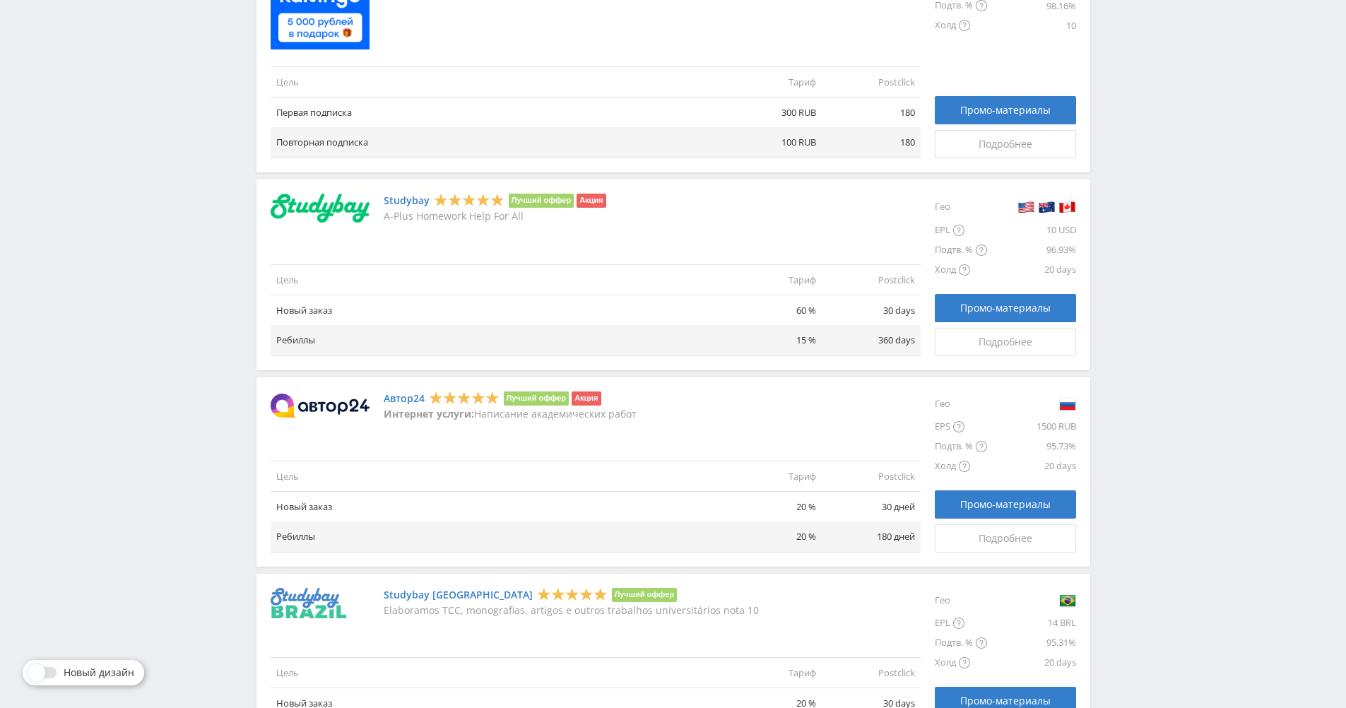
scroll to position [926, 0]
click at [972, 344] on div "Подробнее" at bounding box center [1006, 341] width 106 height 11
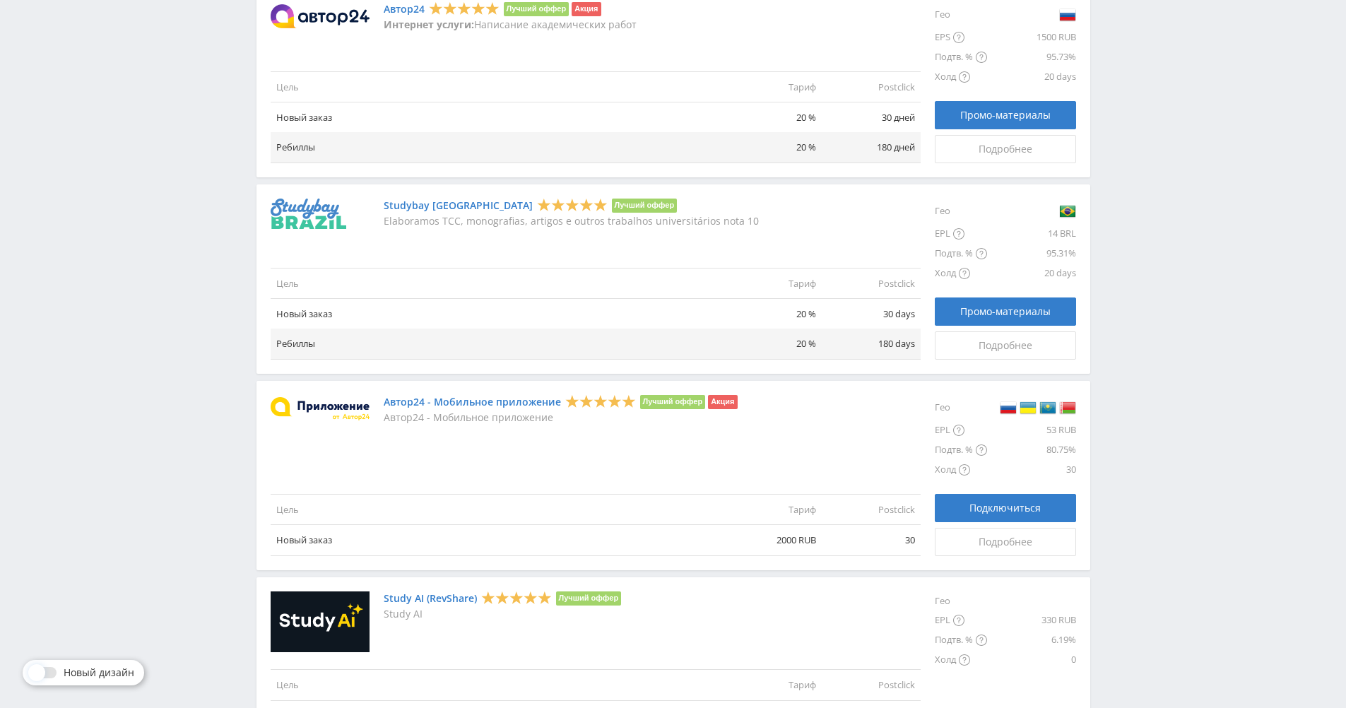
scroll to position [1483, 0]
